Goal: Obtain resource: Obtain resource

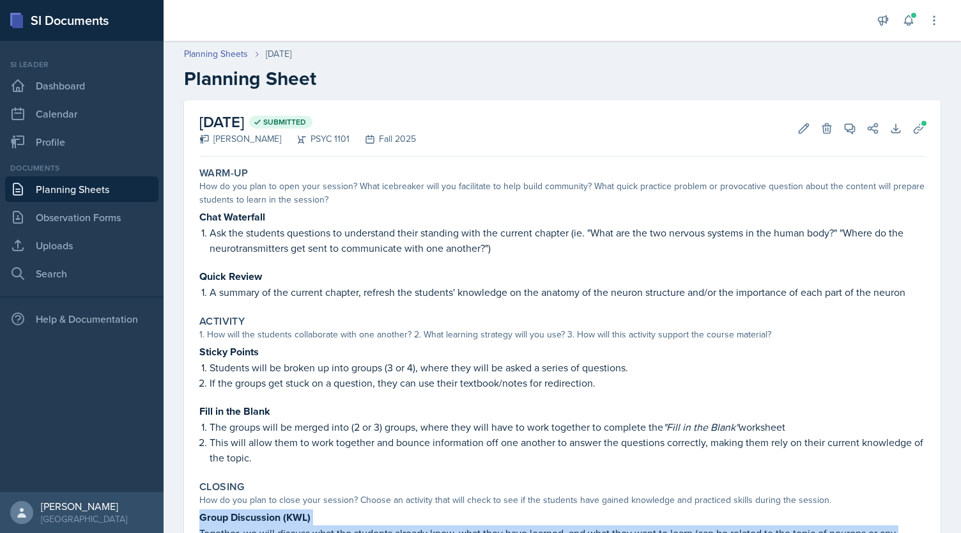
scroll to position [163, 0]
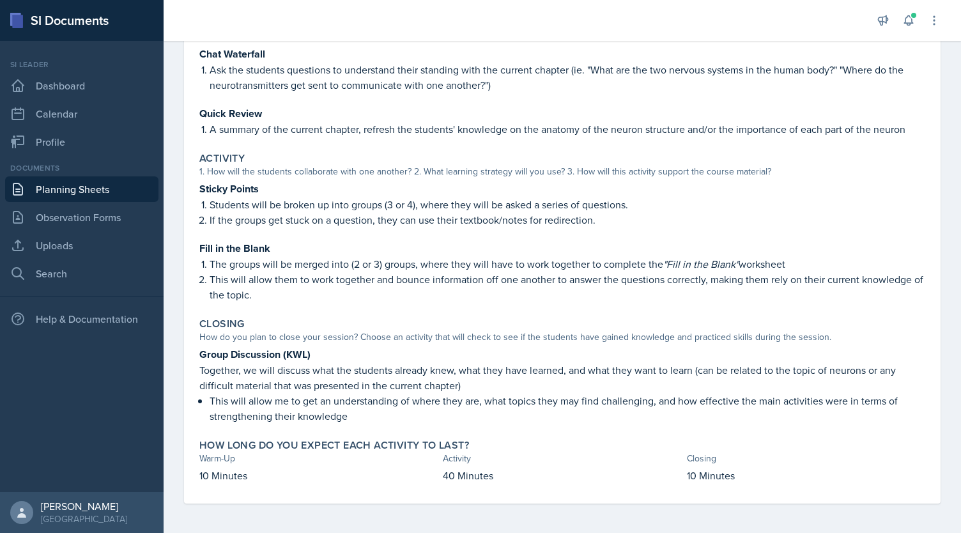
drag, startPoint x: 0, startPoint y: 0, endPoint x: 507, endPoint y: 241, distance: 561.7
click at [507, 241] on p "Fill in the Blank" at bounding box center [562, 248] width 726 height 16
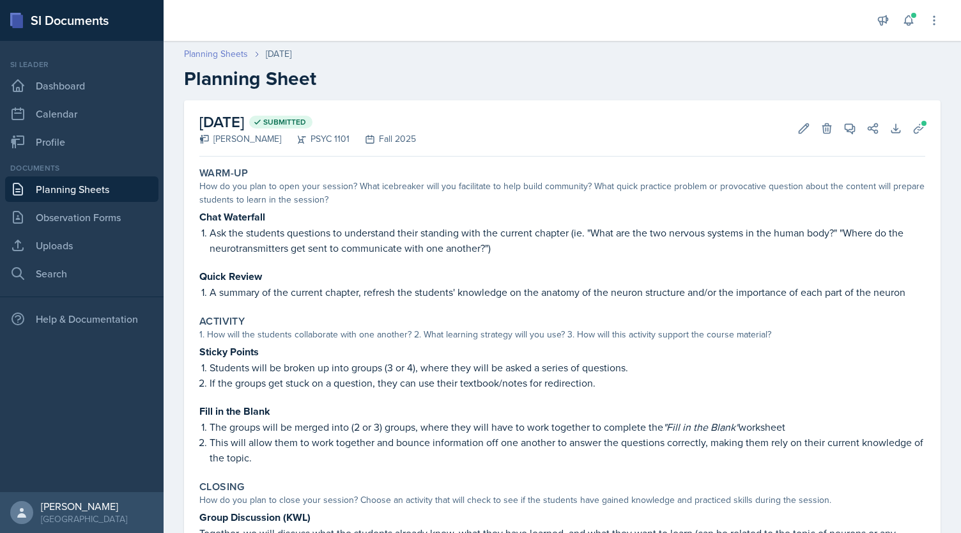
click at [212, 50] on link "Planning Sheets" at bounding box center [216, 53] width 64 height 13
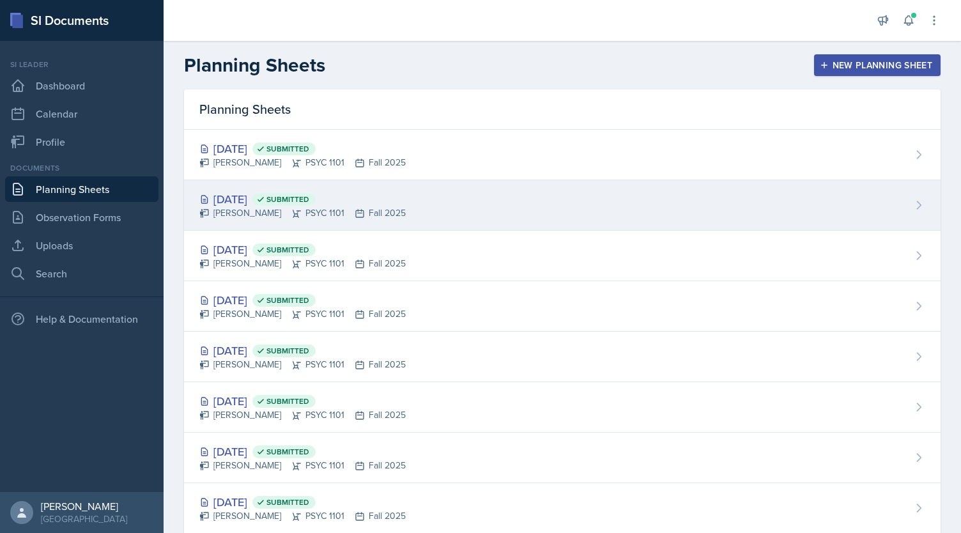
click at [265, 195] on icon at bounding box center [260, 199] width 9 height 9
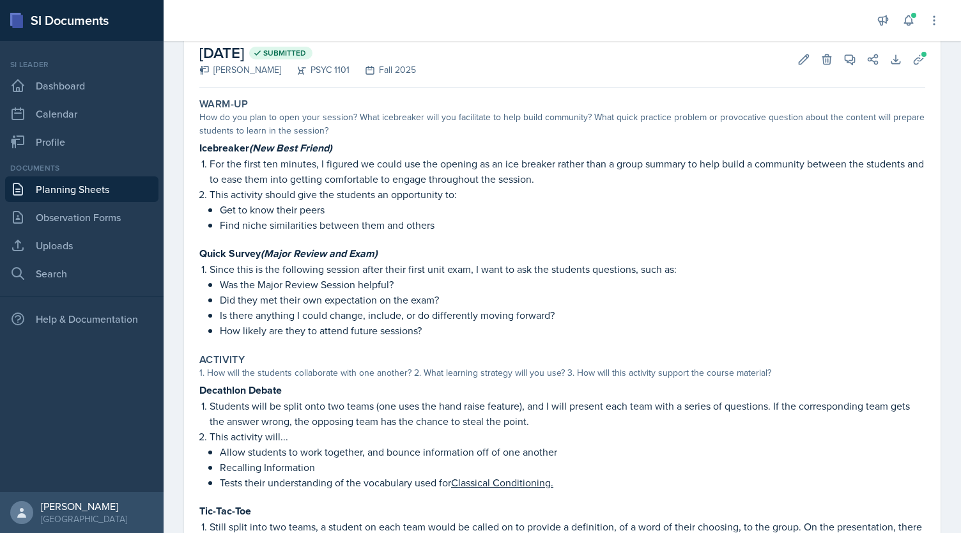
scroll to position [41, 0]
